Goal: Task Accomplishment & Management: Use online tool/utility

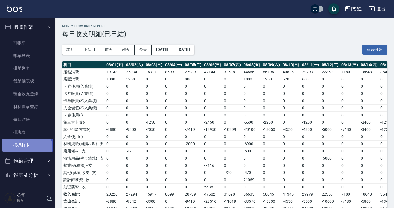
click at [23, 147] on link "掃碼打卡" at bounding box center [27, 145] width 51 height 13
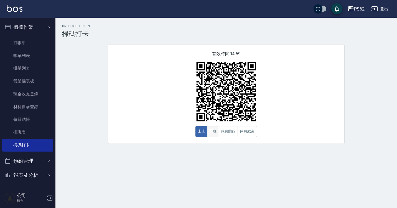
click at [213, 134] on button "下班" at bounding box center [213, 131] width 12 height 11
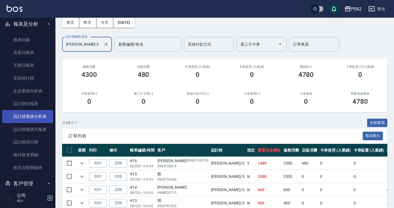
scroll to position [139, 0]
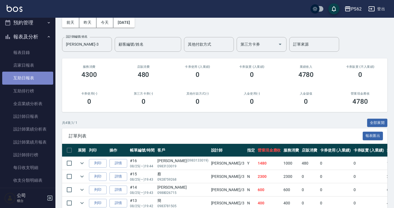
click at [35, 73] on link "互助日報表" at bounding box center [27, 78] width 51 height 13
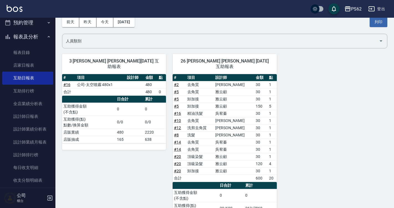
scroll to position [55, 0]
